Goal: Task Accomplishment & Management: Manage account settings

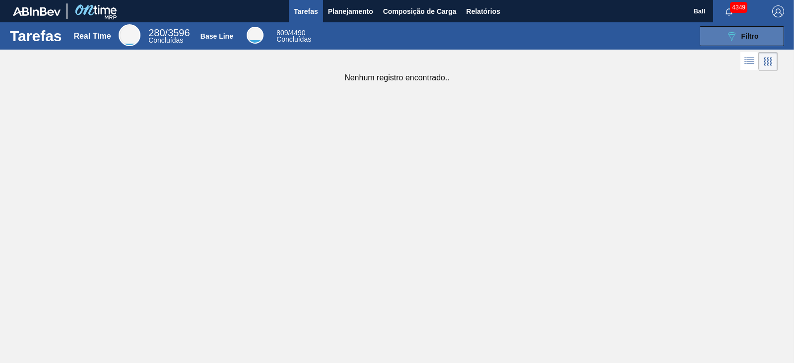
click at [743, 27] on button "089F7B8B-B2A5-4AFE-B5C0-19BA573D28AC Filtro" at bounding box center [742, 36] width 84 height 20
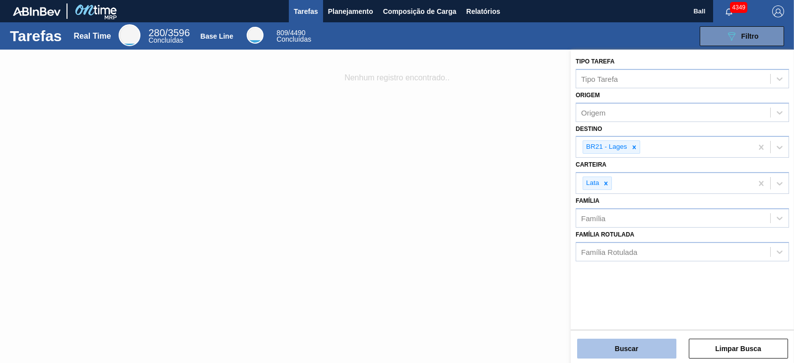
click at [625, 355] on button "Buscar" at bounding box center [626, 349] width 99 height 20
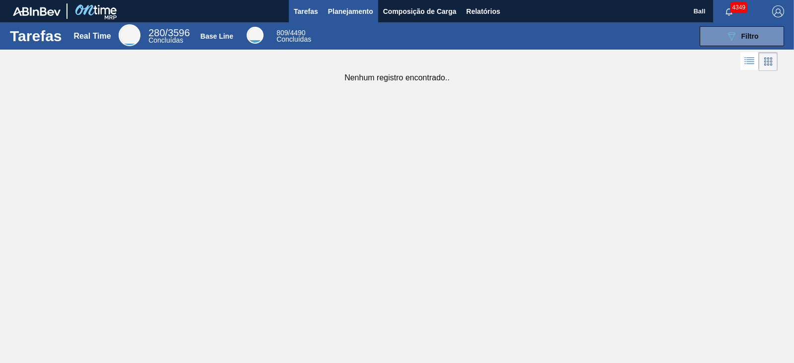
click at [345, 8] on span "Planejamento" at bounding box center [350, 11] width 45 height 12
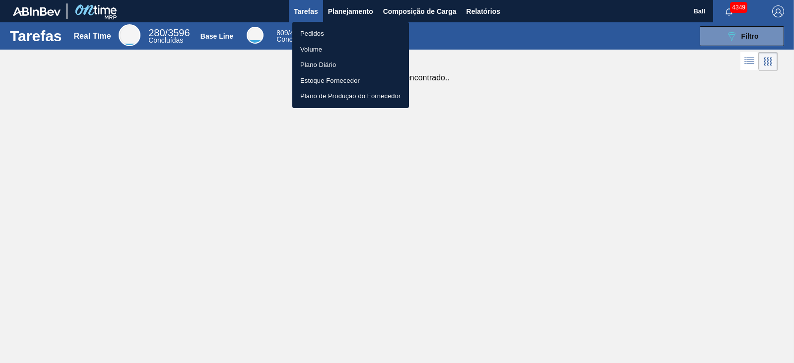
click at [339, 42] on li "Volume" at bounding box center [350, 50] width 117 height 16
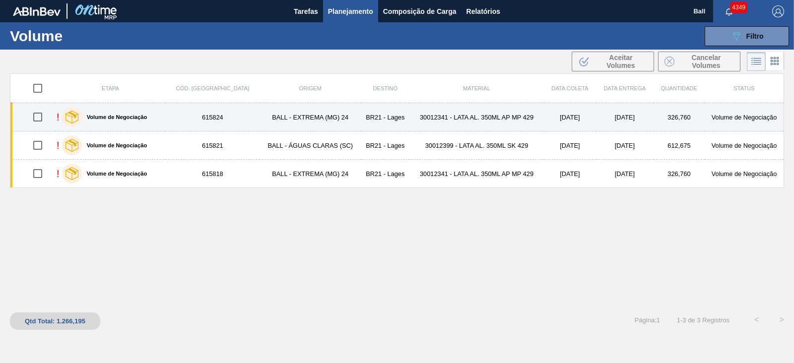
click at [421, 110] on td "30012341 - LATA AL. 350ML AP MP 429" at bounding box center [476, 117] width 134 height 28
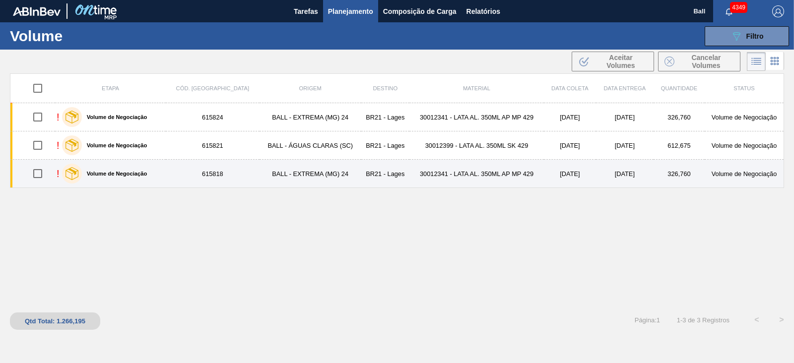
click at [259, 178] on td "BALL - EXTREMA (MG) 24" at bounding box center [310, 174] width 102 height 28
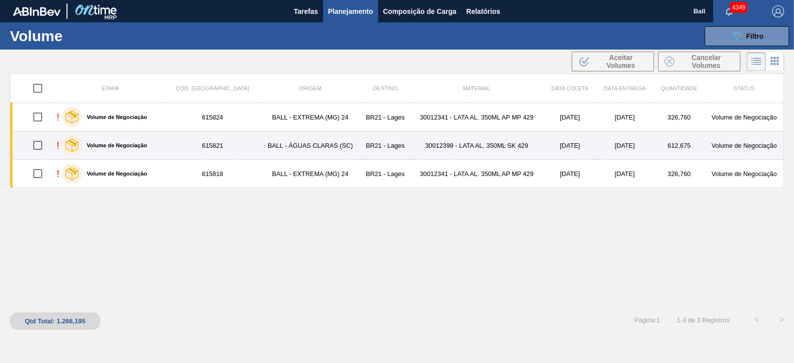
click at [259, 145] on td "BALL - ÁGUAS CLARAS (SC)" at bounding box center [310, 145] width 102 height 28
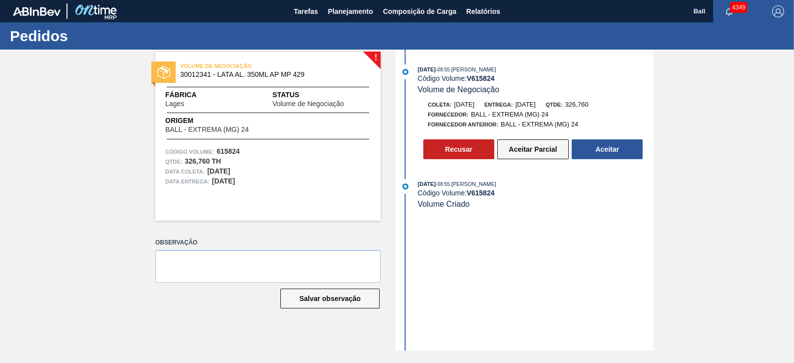
click at [546, 148] on button "Aceitar Parcial" at bounding box center [532, 149] width 71 height 20
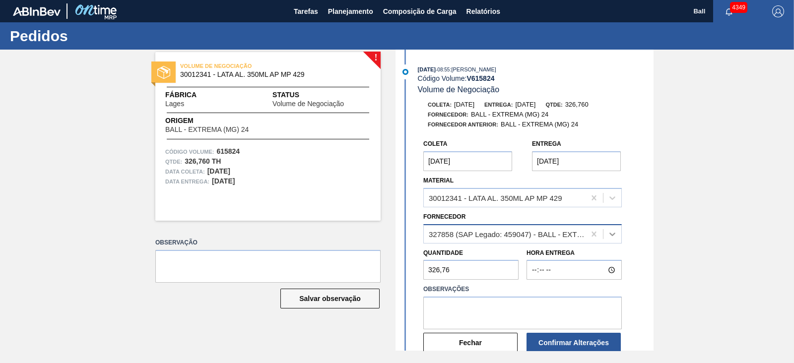
click at [618, 237] on div at bounding box center [612, 234] width 18 height 18
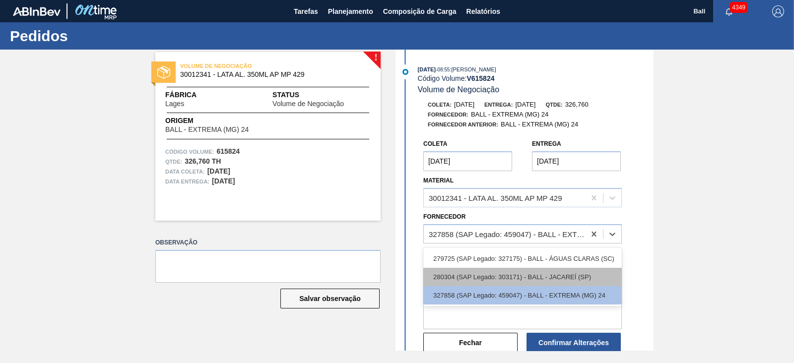
click at [590, 272] on div "280304 (SAP Legado: 303171) - BALL - JACAREÍ (SP)" at bounding box center [522, 277] width 198 height 18
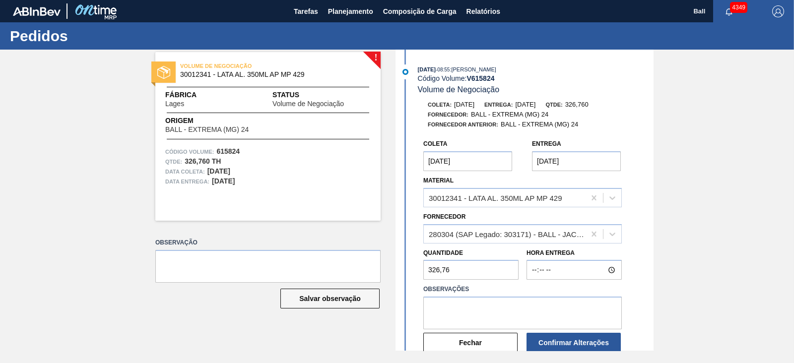
click at [512, 297] on label "Observações" at bounding box center [522, 289] width 198 height 14
click at [512, 308] on textarea at bounding box center [522, 313] width 198 height 33
click at [512, 308] on textarea "Atentar que a [PERSON_NAME] será por [PERSON_NAME]" at bounding box center [522, 313] width 198 height 33
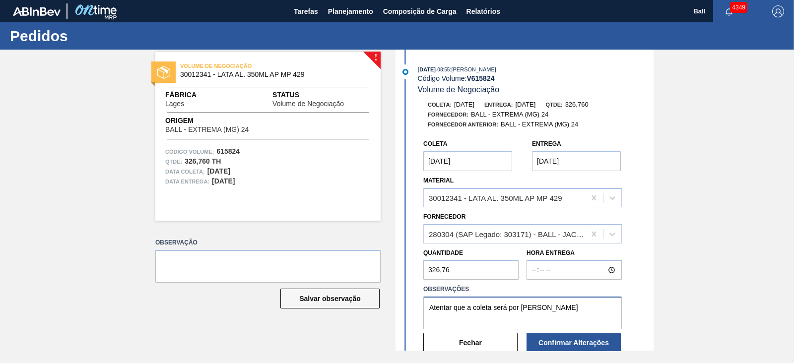
type textarea "Atentar que a [PERSON_NAME] será por [PERSON_NAME]"
click at [456, 165] on input "[DATE]" at bounding box center [467, 161] width 89 height 20
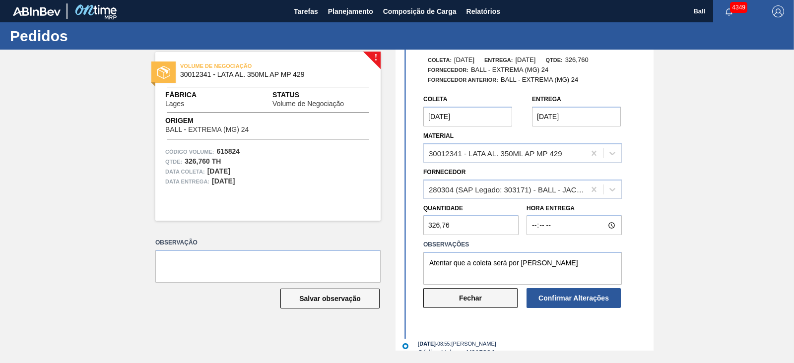
scroll to position [62, 0]
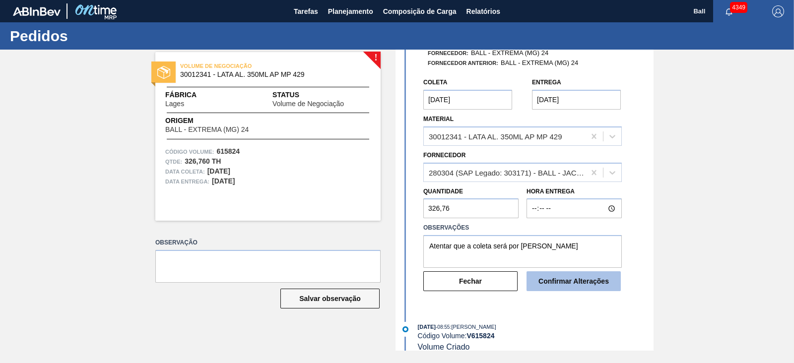
click at [566, 281] on button "Confirmar Alterações" at bounding box center [573, 281] width 94 height 20
click at [568, 285] on button "Confirmar Alterações" at bounding box center [573, 281] width 94 height 20
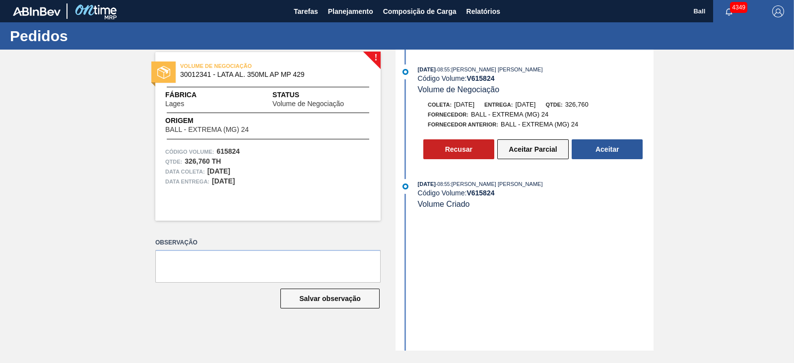
click at [524, 148] on button "Aceitar Parcial" at bounding box center [532, 149] width 71 height 20
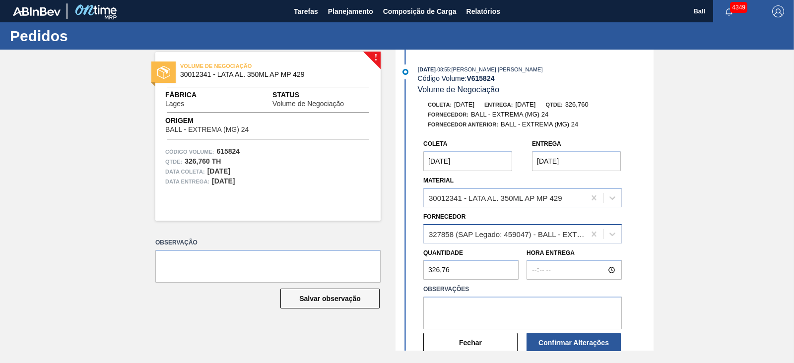
click at [568, 241] on div "327858 (SAP Legado: 459047) - BALL - EXTREMA (MG) 24" at bounding box center [504, 234] width 161 height 14
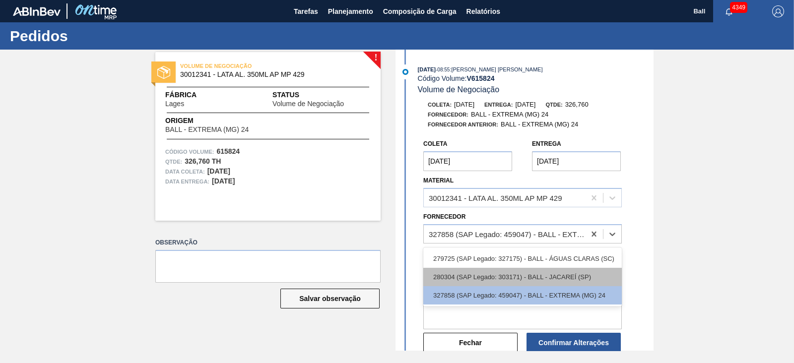
click at [557, 270] on div "280304 (SAP Legado: 303171) - BALL - JACAREÍ (SP)" at bounding box center [522, 277] width 198 height 18
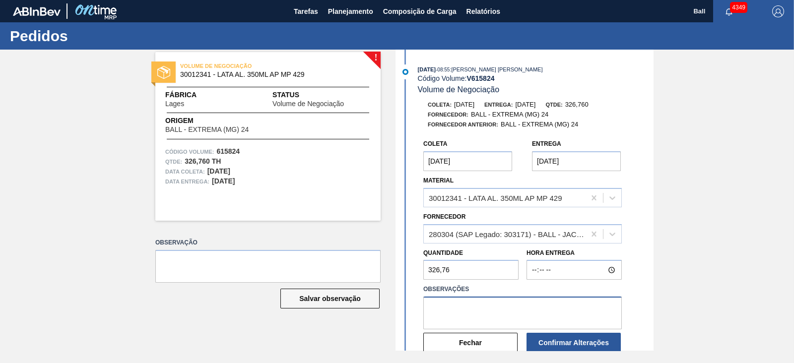
click at [547, 299] on textarea at bounding box center [522, 313] width 198 height 33
paste textarea "Atentar que a [PERSON_NAME] será por [PERSON_NAME]"
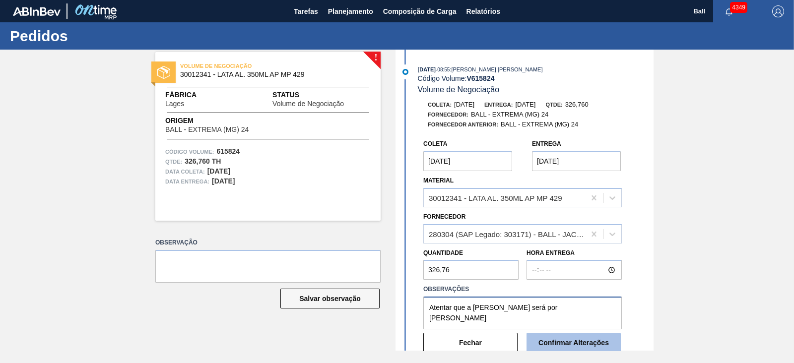
type textarea "Atentar que a [PERSON_NAME] será por [PERSON_NAME]"
click at [580, 341] on button "Confirmar Alterações" at bounding box center [573, 343] width 94 height 20
click at [712, 142] on div "! VOLUME DE NEGOCIAÇÃO 30012341 - LATA AL. 350ML AP MP 429 Fábrica Lages Status…" at bounding box center [397, 200] width 794 height 301
click at [561, 339] on button "Confirmar Alterações" at bounding box center [573, 343] width 94 height 20
